Goal: Information Seeking & Learning: Learn about a topic

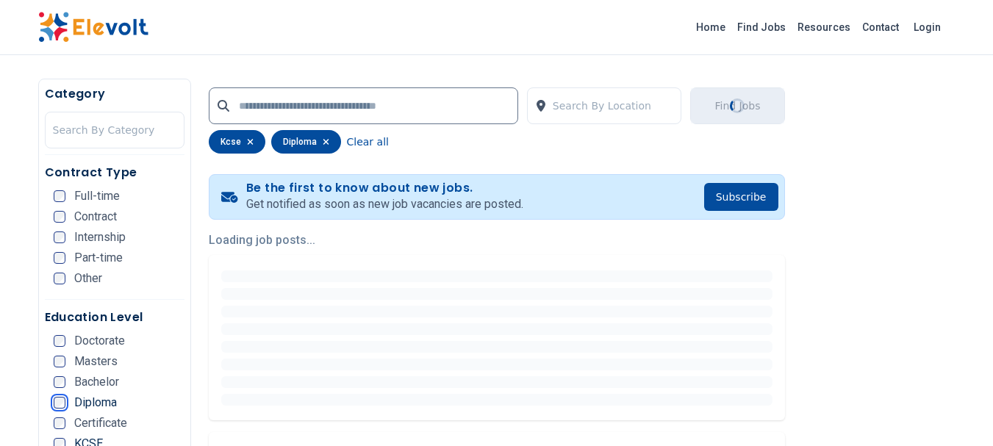
scroll to position [299, 0]
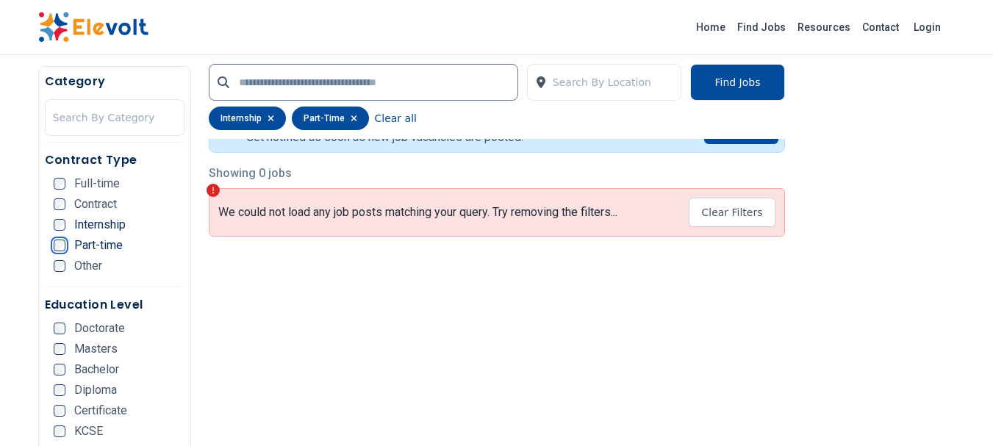
scroll to position [327, 0]
